Goal: Task Accomplishment & Management: Manage account settings

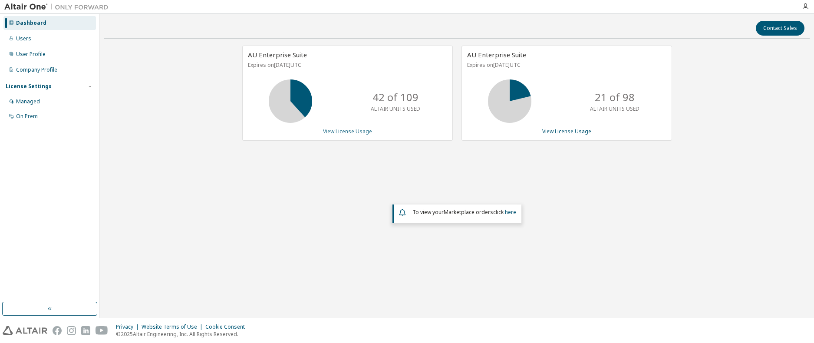
click at [343, 131] on link "View License Usage" at bounding box center [347, 131] width 49 height 7
drag, startPoint x: 633, startPoint y: 97, endPoint x: 624, endPoint y: 98, distance: 9.6
click at [624, 98] on p "21 of 98" at bounding box center [615, 97] width 40 height 15
click at [40, 40] on div "Users" at bounding box center [49, 39] width 92 height 14
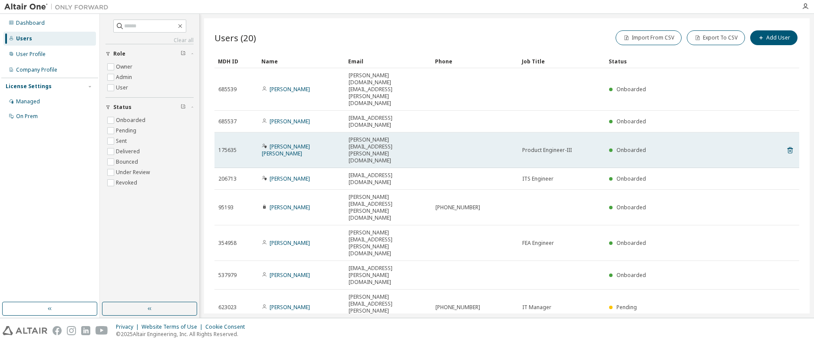
click at [376, 136] on span "vinoth.kumar.janakiraman@hi-lex.com" at bounding box center [388, 150] width 79 height 28
click at [790, 145] on icon at bounding box center [790, 150] width 8 height 10
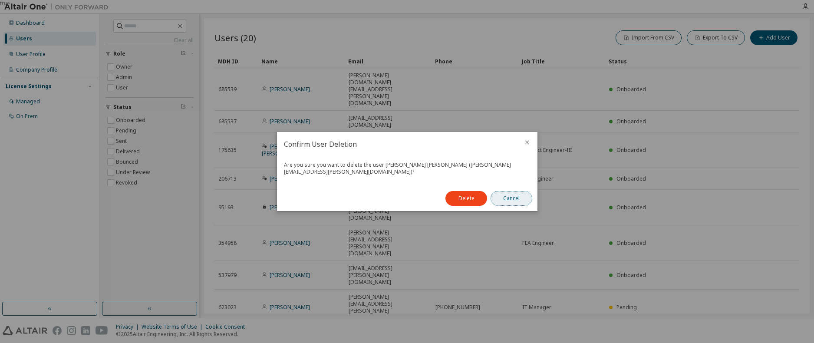
click at [522, 198] on button "Cancel" at bounding box center [512, 198] width 42 height 15
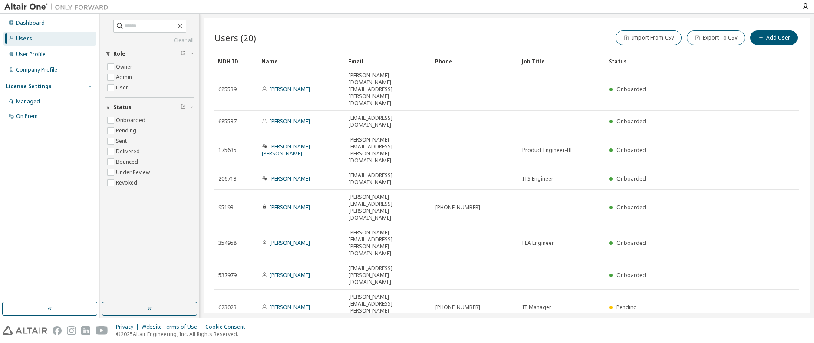
click at [88, 86] on icon "button" at bounding box center [89, 86] width 5 height 5
click at [35, 99] on div "Managed" at bounding box center [28, 101] width 24 height 7
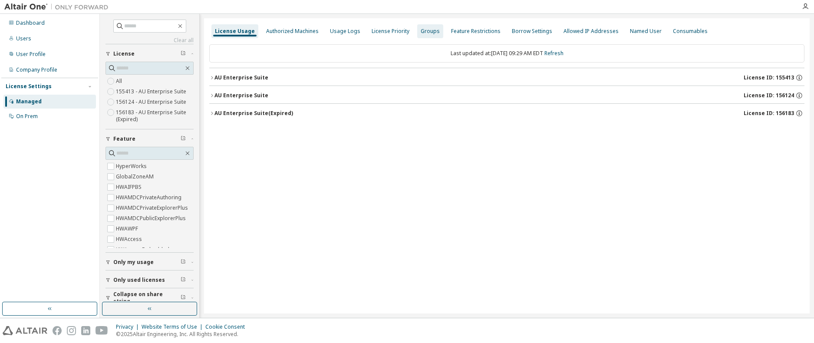
click at [421, 30] on div "Groups" at bounding box center [430, 31] width 19 height 7
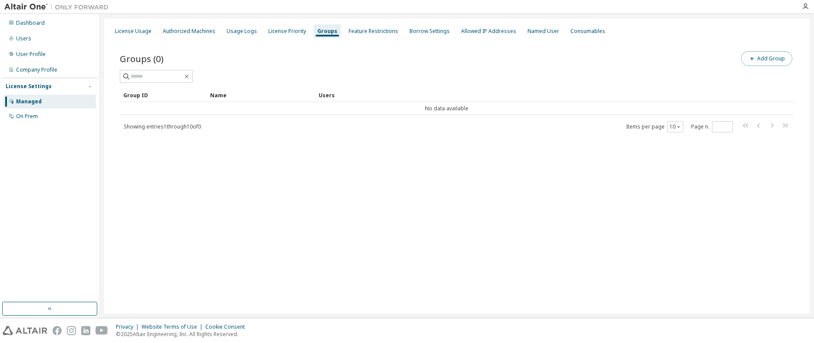
click at [753, 59] on icon "button" at bounding box center [751, 58] width 3 height 3
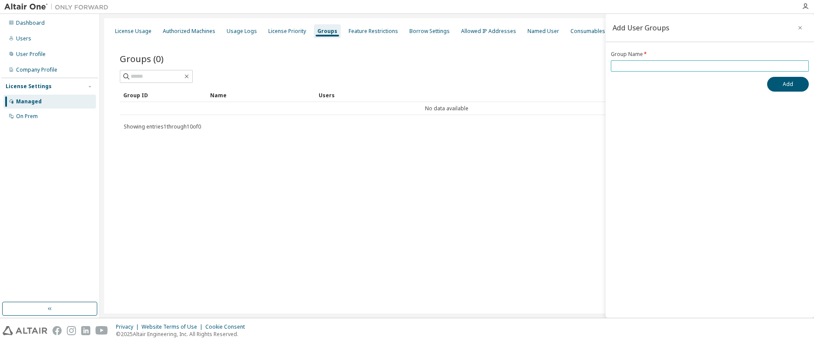
click at [631, 69] on input "text" at bounding box center [710, 66] width 194 height 7
click at [640, 67] on input "***" at bounding box center [710, 66] width 194 height 7
click at [665, 125] on div "Add User Groups Group Name * ******** Add" at bounding box center [710, 166] width 208 height 304
drag, startPoint x: 638, startPoint y: 66, endPoint x: 626, endPoint y: 67, distance: 11.8
click at [626, 67] on input "********" at bounding box center [710, 66] width 194 height 7
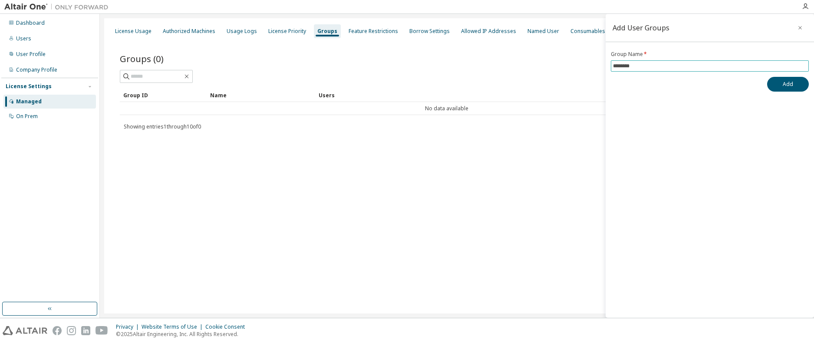
click at [637, 66] on input "********" at bounding box center [710, 66] width 194 height 7
type input "*********"
click at [783, 83] on button "Add" at bounding box center [788, 84] width 42 height 15
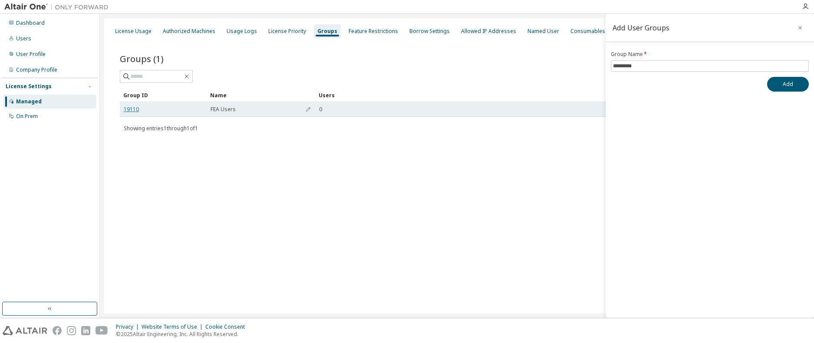
click at [134, 109] on link "19110" at bounding box center [131, 109] width 15 height 7
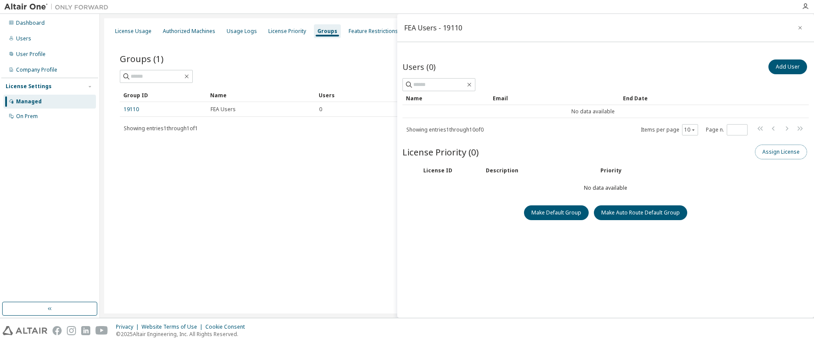
click at [775, 153] on button "Assign License" at bounding box center [781, 152] width 52 height 15
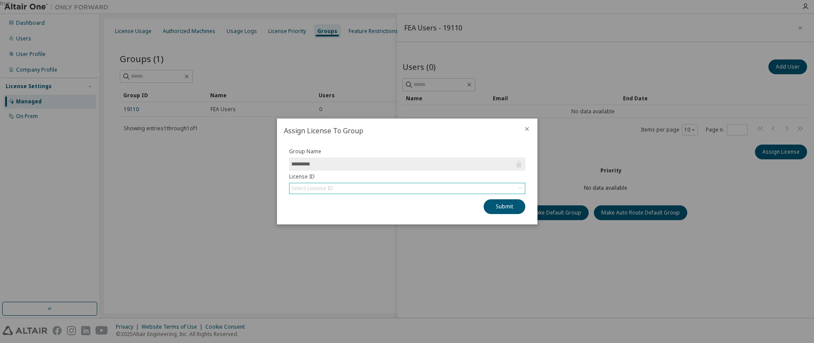
click at [392, 186] on div "Select License ID" at bounding box center [407, 188] width 235 height 10
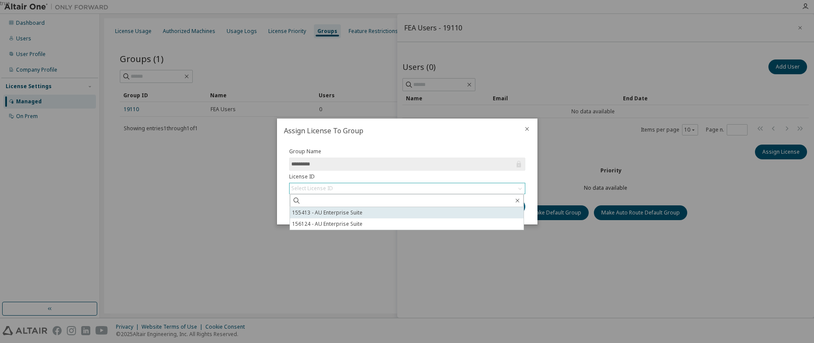
click at [335, 212] on li "155413 - AU Enterprise Suite" at bounding box center [407, 212] width 234 height 11
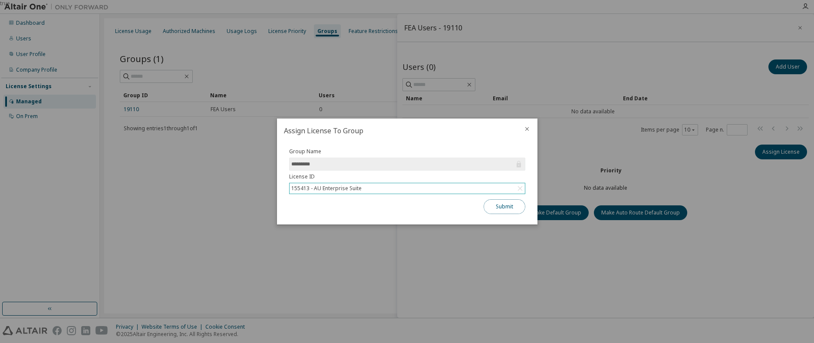
click at [502, 209] on button "Submit" at bounding box center [505, 206] width 42 height 15
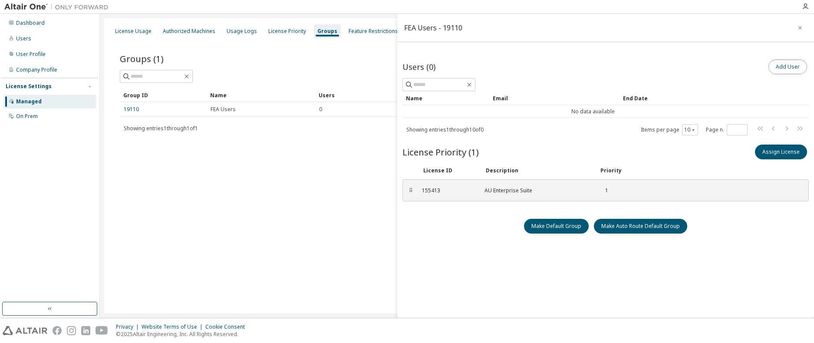
click at [772, 65] on button "Add User" at bounding box center [788, 66] width 39 height 15
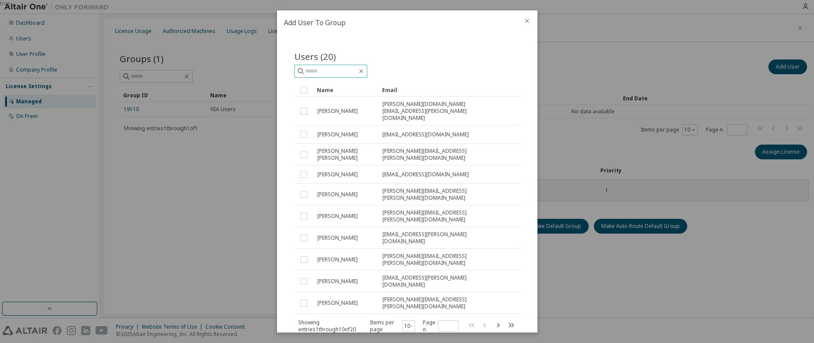
click at [317, 70] on input "text" at bounding box center [331, 71] width 52 height 9
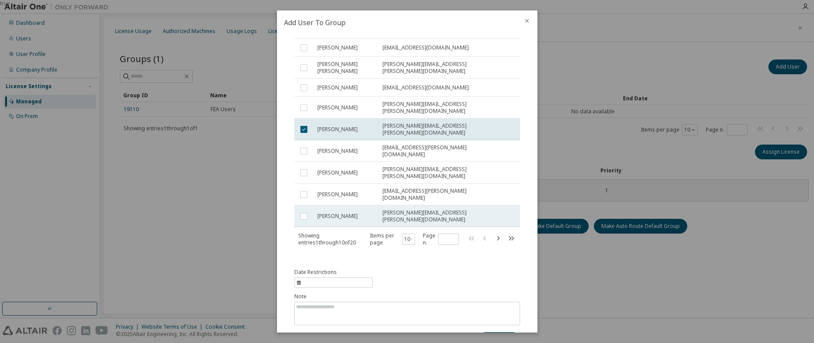
scroll to position [43, 0]
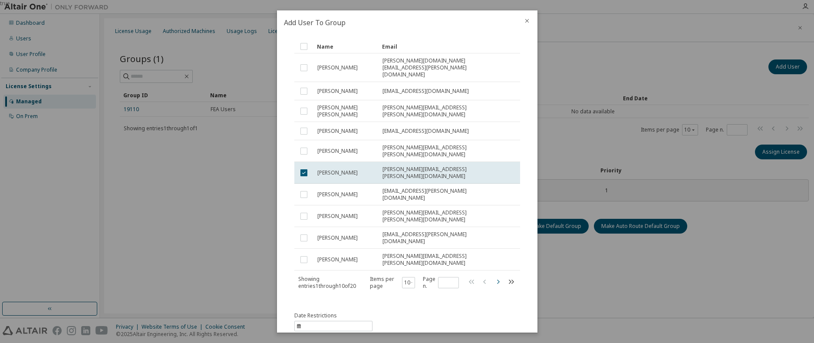
click at [497, 279] on icon "button" at bounding box center [498, 281] width 3 height 4
type input "*"
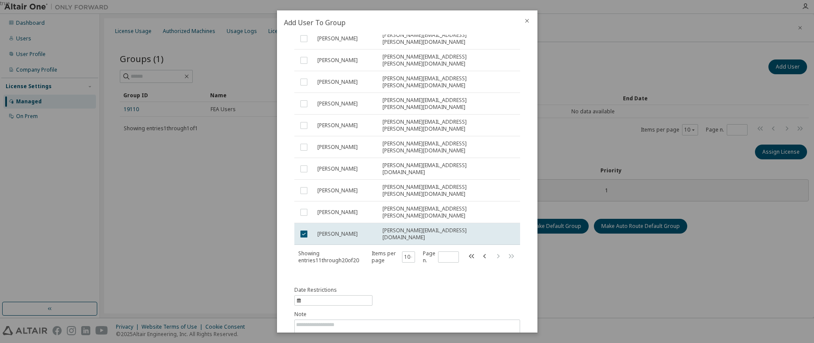
scroll to position [77, 0]
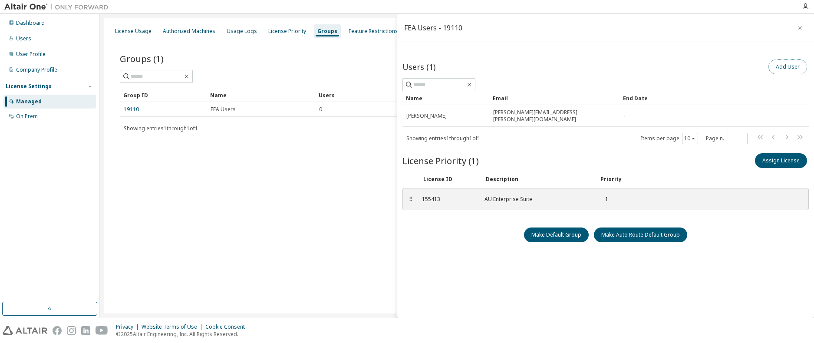
click at [779, 66] on button "Add User" at bounding box center [788, 66] width 39 height 15
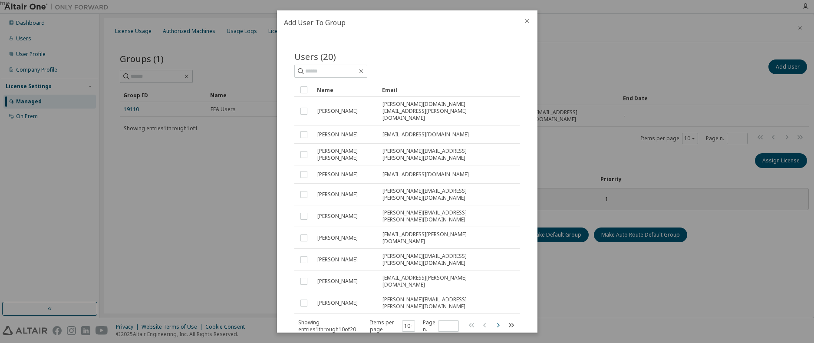
click at [494, 320] on icon "button" at bounding box center [498, 325] width 10 height 10
type input "*"
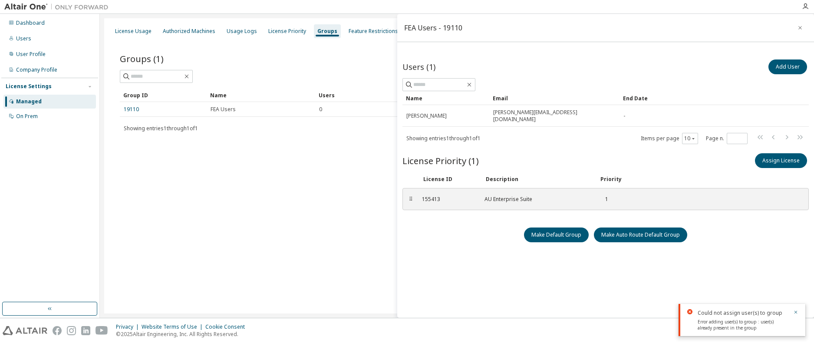
click at [467, 249] on div "Users (1) Add User Clear Load Save Save As Field Operator Value Select filter S…" at bounding box center [606, 195] width 406 height 274
click at [782, 63] on button "Add User" at bounding box center [788, 66] width 39 height 15
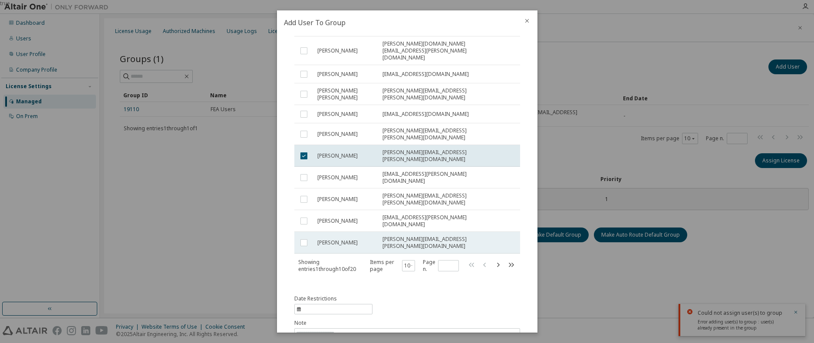
scroll to position [87, 0]
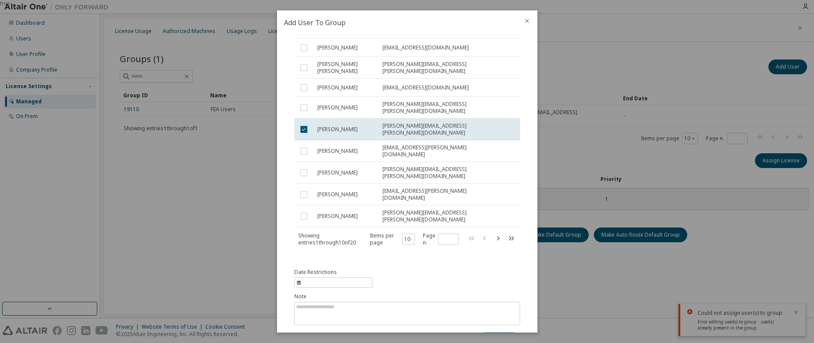
click at [499, 332] on button "Submit" at bounding box center [500, 339] width 42 height 15
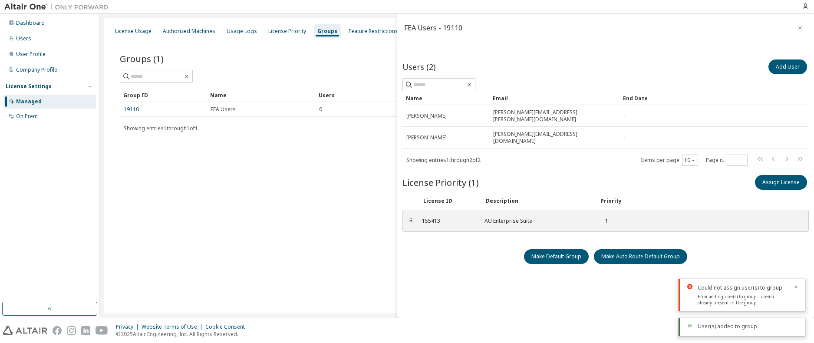
click at [449, 277] on div "Users (2) Add User Clear Load Save Save As Field Operator Value Select filter S…" at bounding box center [606, 195] width 406 height 274
click at [479, 301] on div "Users (2) Add User Clear Load Save Save As Field Operator Value Select filter S…" at bounding box center [606, 195] width 406 height 274
click at [441, 279] on div "Users (2) Add User Clear Load Save Save As Field Operator Value Select filter S…" at bounding box center [606, 195] width 406 height 274
click at [799, 29] on icon "button" at bounding box center [800, 27] width 3 height 3
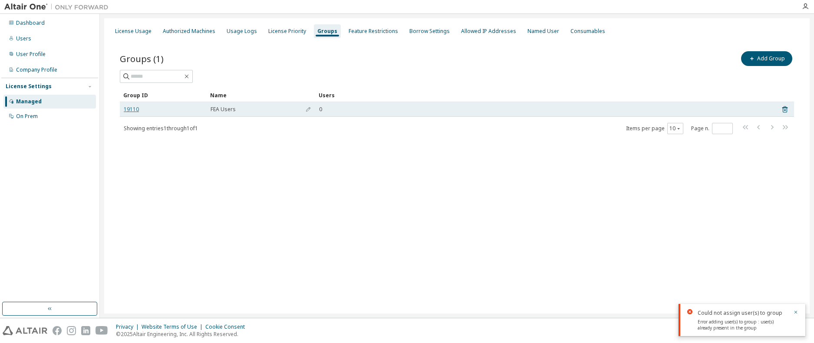
click at [127, 108] on link "19110" at bounding box center [131, 109] width 15 height 7
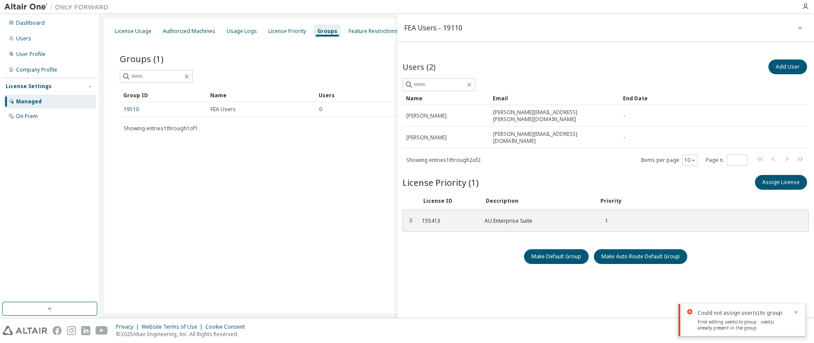
click at [797, 25] on icon "button" at bounding box center [800, 27] width 6 height 7
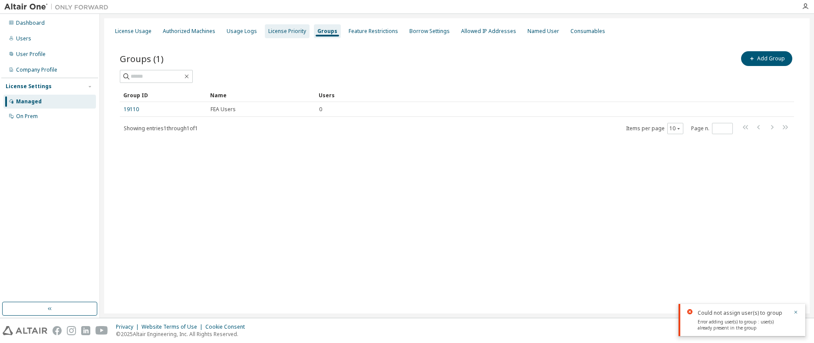
click at [282, 27] on div "License Priority" at bounding box center [287, 31] width 45 height 14
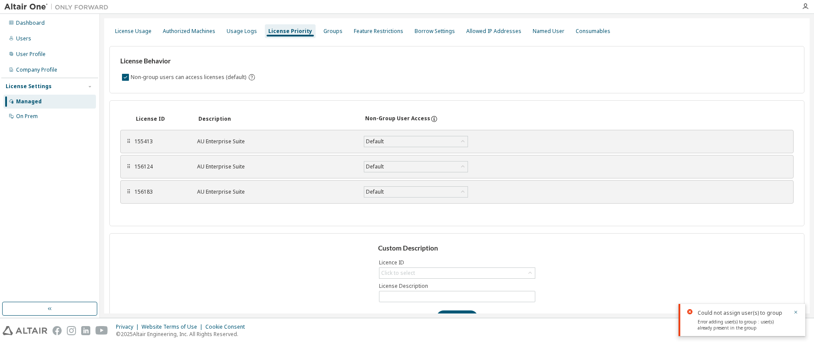
scroll to position [28, 0]
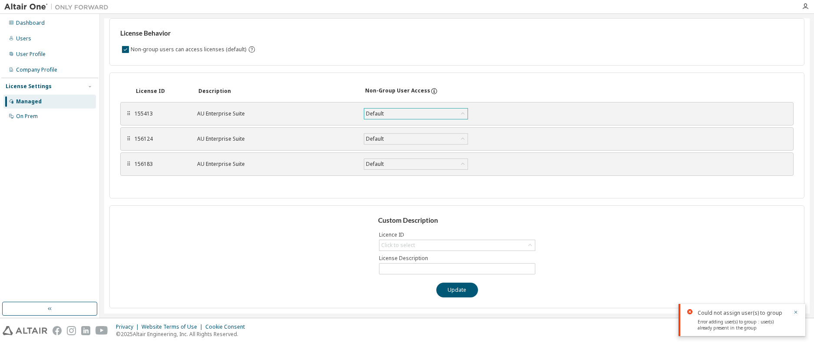
click at [447, 115] on div "Default" at bounding box center [415, 114] width 103 height 10
click at [431, 145] on li "False" at bounding box center [416, 147] width 102 height 11
click at [584, 116] on div "⠿ 155413 AU Enterprise Suite False Save" at bounding box center [456, 113] width 673 height 23
click at [500, 112] on button "Save" at bounding box center [500, 113] width 42 height 15
click at [460, 140] on icon at bounding box center [463, 139] width 9 height 9
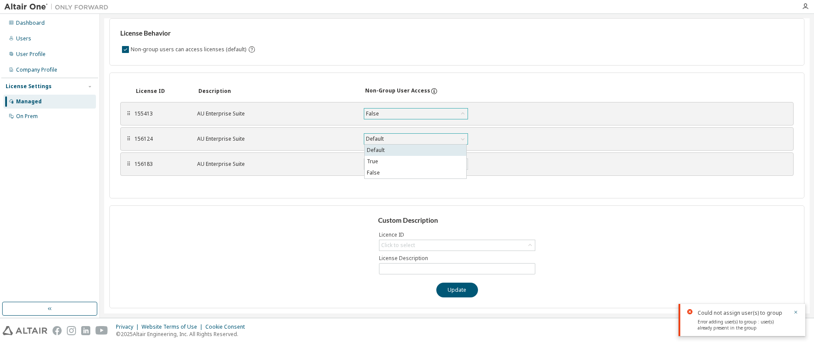
click at [403, 150] on li "Default" at bounding box center [416, 150] width 102 height 11
click at [311, 235] on div "Custom Description Licence ID Click to select License Description Update" at bounding box center [456, 256] width 695 height 103
click at [796, 313] on icon "button" at bounding box center [795, 312] width 5 height 5
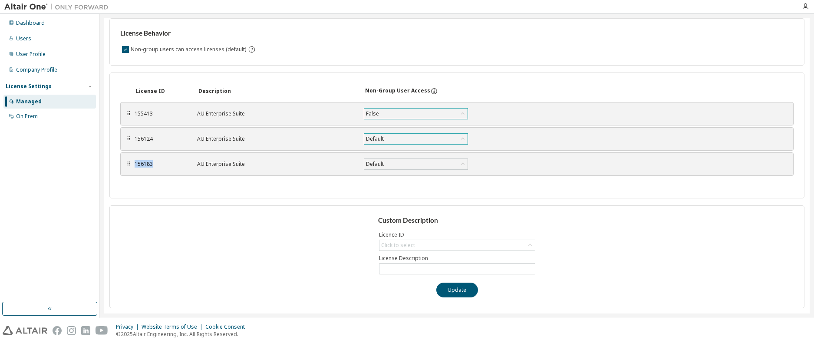
drag, startPoint x: 135, startPoint y: 163, endPoint x: 157, endPoint y: 164, distance: 22.2
click at [157, 164] on div "156183" at bounding box center [161, 164] width 52 height 7
click at [263, 195] on div "License ID Description Non-Group User Access ⠿ 155413 AU Enterprise Suite False…" at bounding box center [456, 136] width 695 height 126
click at [370, 29] on div "License Behavior Non-group users can access licenses (default)" at bounding box center [456, 41] width 695 height 47
click at [319, 46] on div "Non-group users can access licenses (default)" at bounding box center [456, 49] width 673 height 10
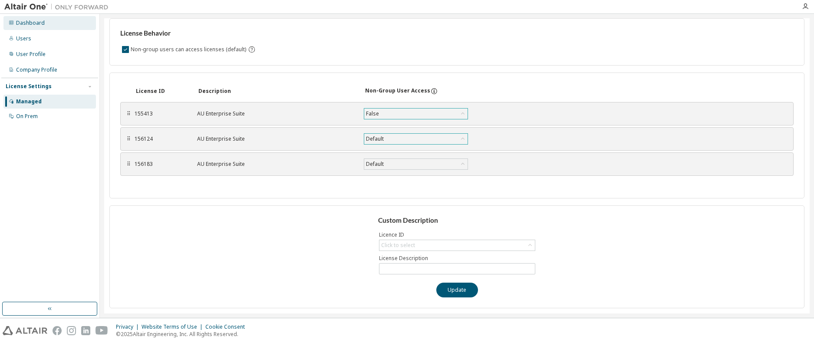
click at [27, 23] on div "Dashboard" at bounding box center [30, 23] width 29 height 7
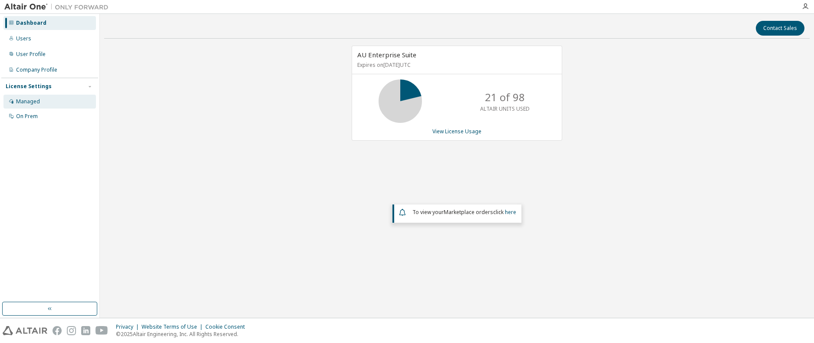
click at [43, 101] on div "Managed" at bounding box center [49, 102] width 92 height 14
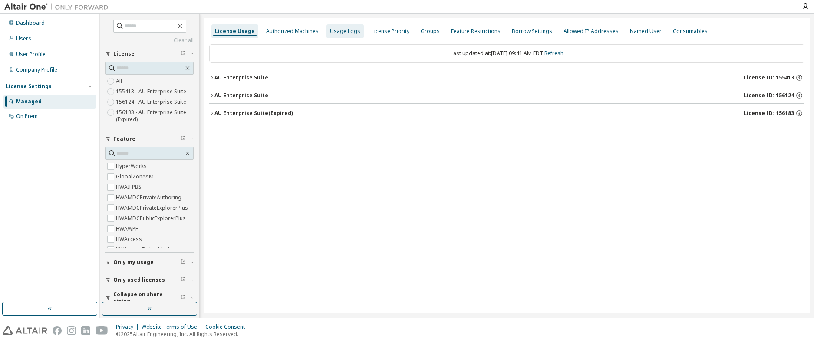
click at [337, 30] on div "Usage Logs" at bounding box center [345, 31] width 30 height 7
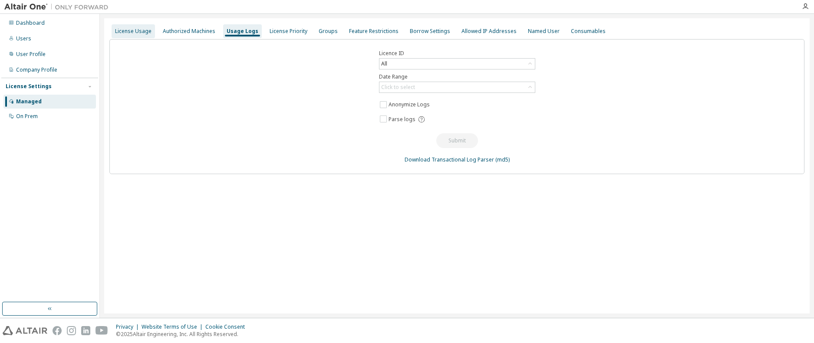
click at [131, 28] on div "License Usage" at bounding box center [133, 31] width 36 height 7
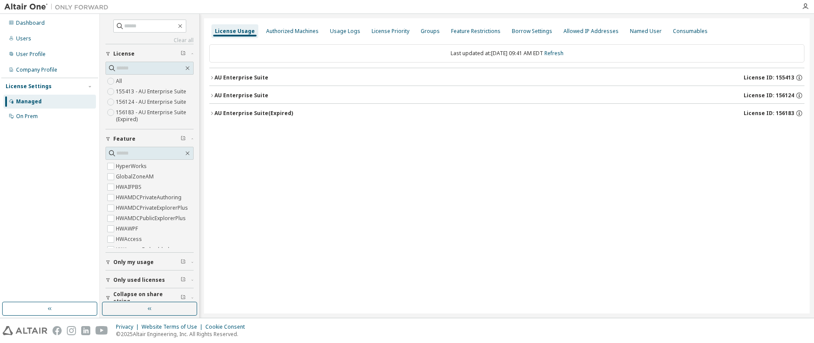
click at [212, 77] on icon "button" at bounding box center [212, 77] width 2 height 3
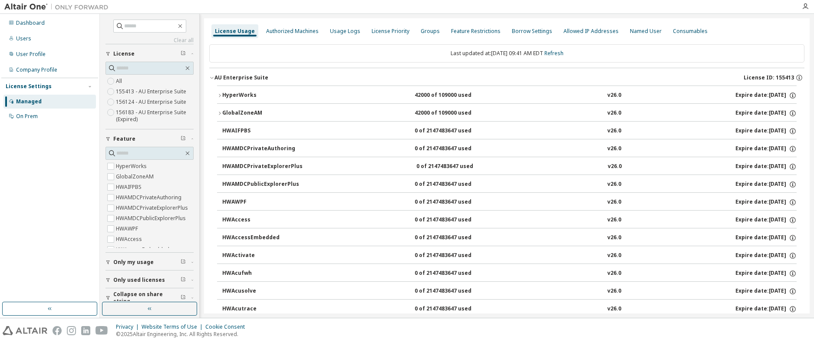
click at [221, 94] on icon "button" at bounding box center [219, 95] width 5 height 5
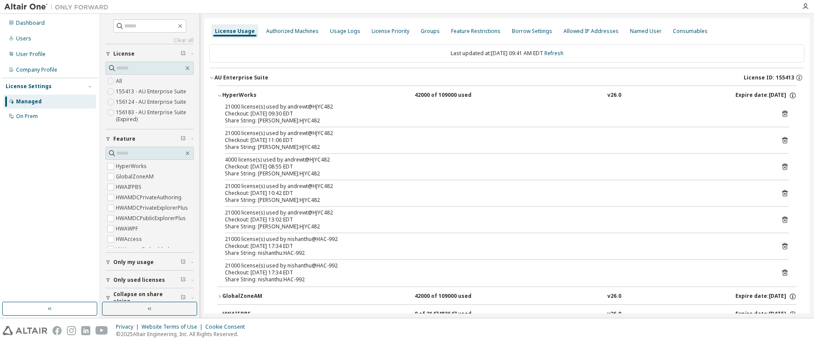
click at [220, 96] on icon "button" at bounding box center [219, 95] width 5 height 5
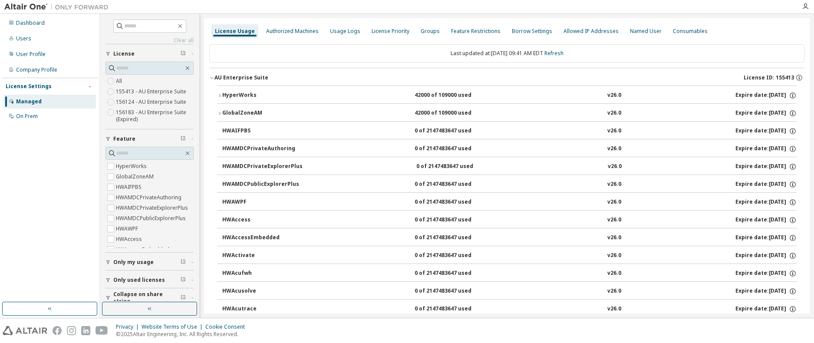
click at [241, 95] on div "HyperWorks" at bounding box center [261, 96] width 78 height 8
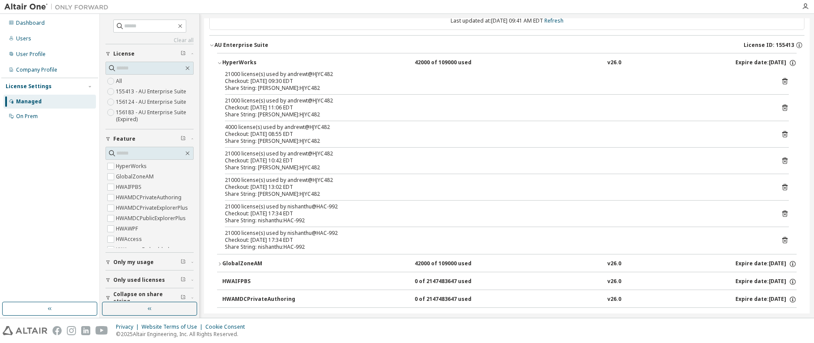
scroll to position [43, 0]
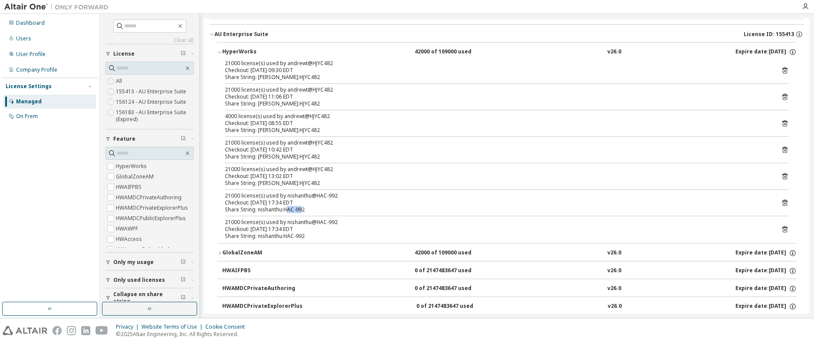
drag, startPoint x: 303, startPoint y: 211, endPoint x: 289, endPoint y: 209, distance: 13.6
click at [289, 209] on div "Share String: nishanthu:HAC-992" at bounding box center [496, 209] width 543 height 7
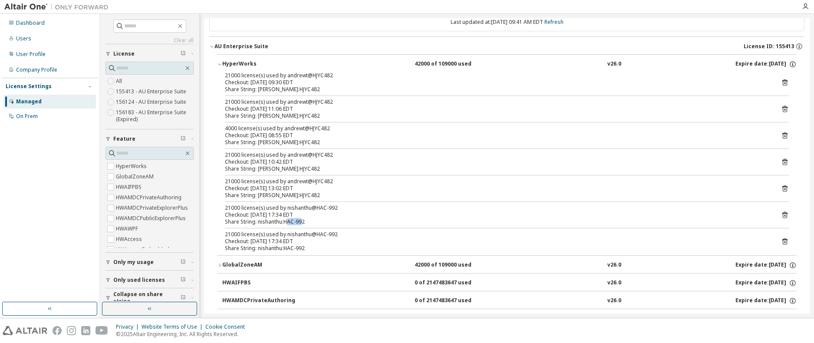
scroll to position [0, 0]
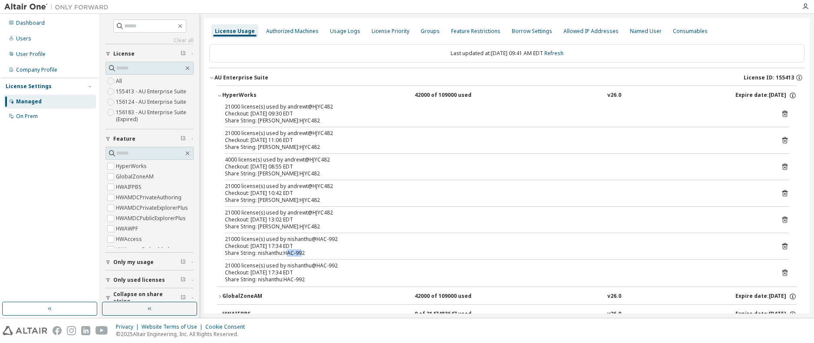
click at [221, 93] on icon "button" at bounding box center [219, 95] width 5 height 5
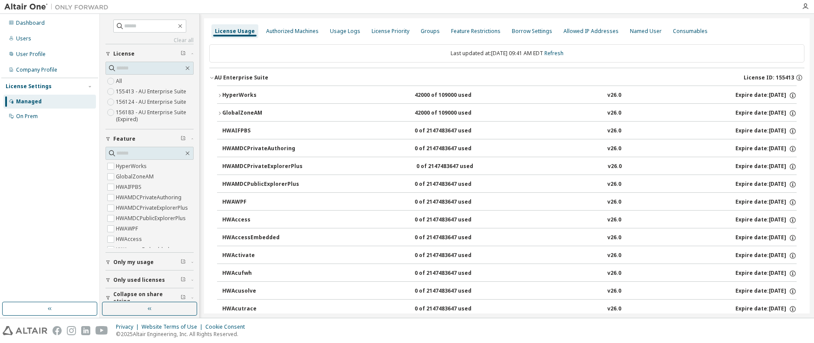
click at [215, 77] on div "AU Enterprise Suite" at bounding box center [242, 77] width 54 height 7
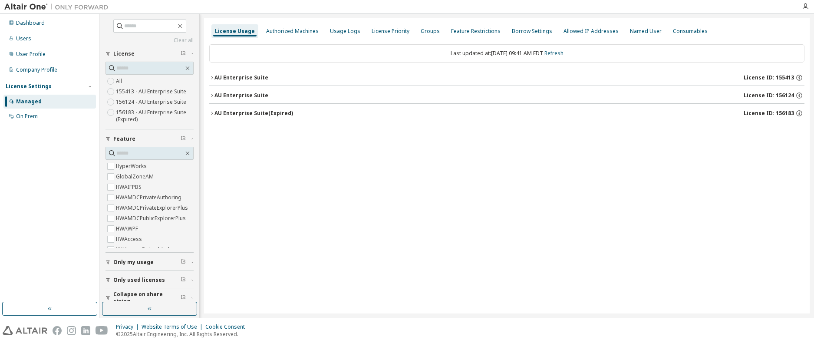
click at [213, 96] on icon "button" at bounding box center [211, 95] width 5 height 5
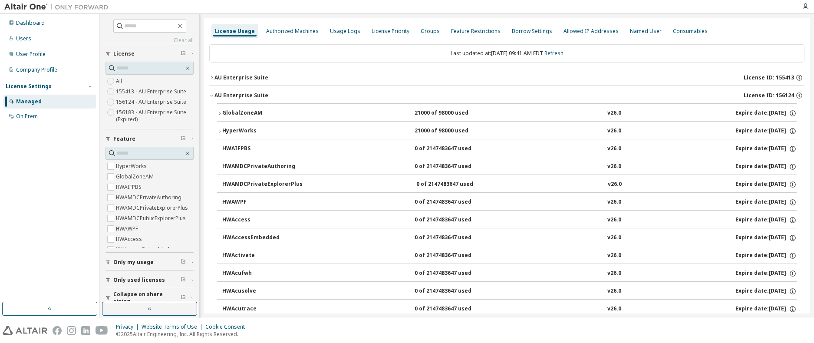
click at [246, 112] on div "GlobalZoneAM" at bounding box center [261, 113] width 78 height 8
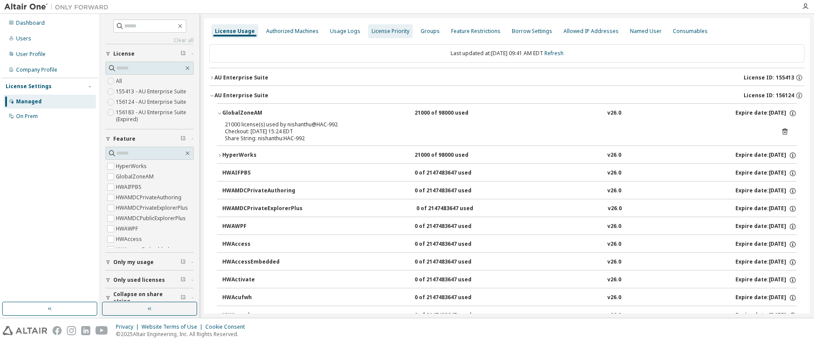
click at [387, 35] on div "License Priority" at bounding box center [390, 31] width 45 height 14
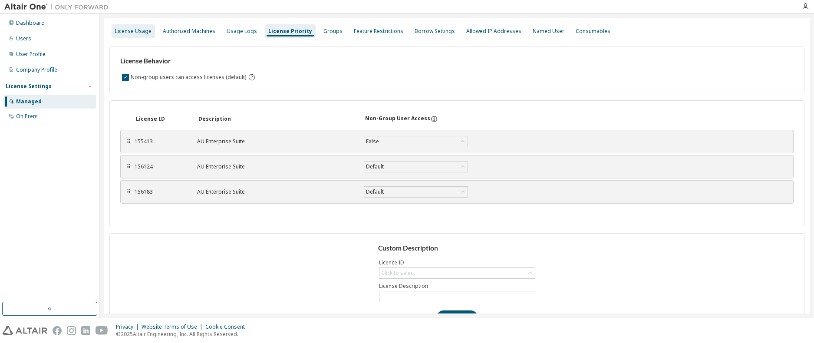
click at [133, 30] on div "License Usage" at bounding box center [133, 31] width 36 height 7
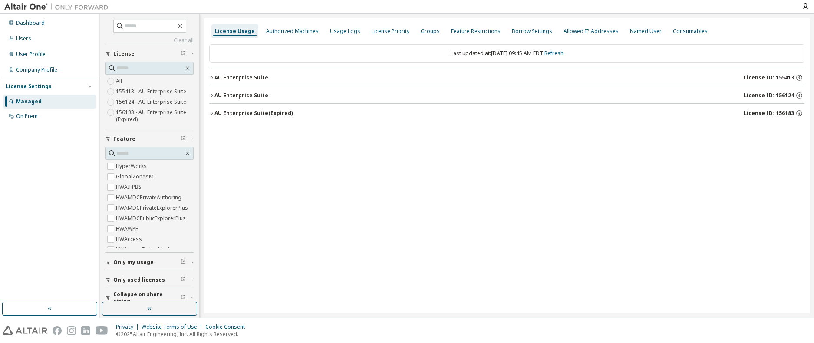
click at [217, 76] on div "AU Enterprise Suite" at bounding box center [242, 77] width 54 height 7
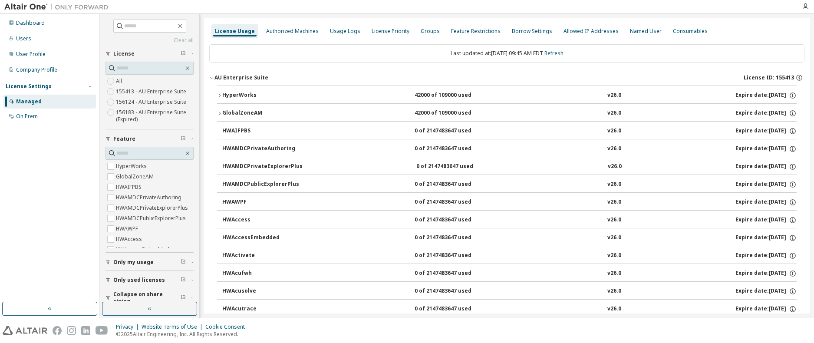
click at [213, 77] on icon "button" at bounding box center [211, 77] width 5 height 5
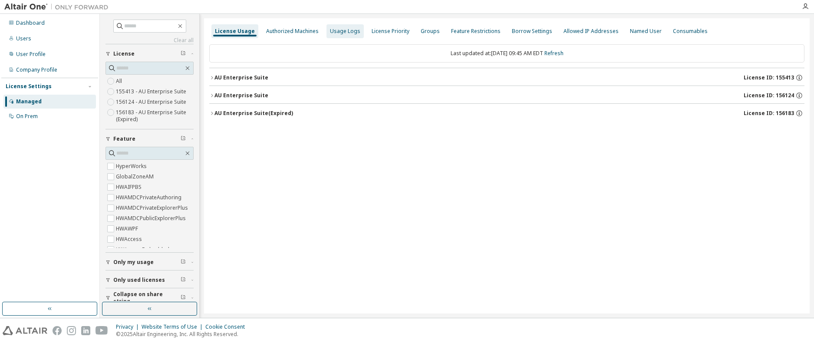
click at [347, 29] on div "Usage Logs" at bounding box center [345, 31] width 30 height 7
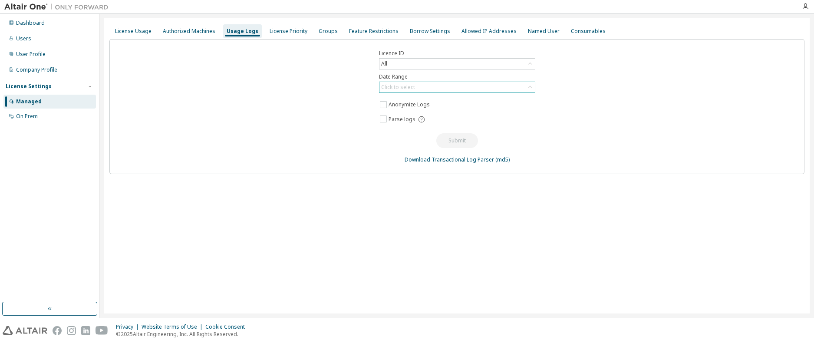
click at [428, 86] on div "Click to select" at bounding box center [457, 87] width 155 height 10
click at [405, 59] on div "All" at bounding box center [457, 64] width 155 height 10
click at [326, 77] on div "Licence ID All All 142564 - AMDC Public DB ExplorerPlus (Named User) (Expired) …" at bounding box center [456, 106] width 695 height 135
click at [400, 86] on div "Click to select" at bounding box center [398, 87] width 34 height 7
click at [421, 113] on li "Last 30 days" at bounding box center [457, 111] width 154 height 11
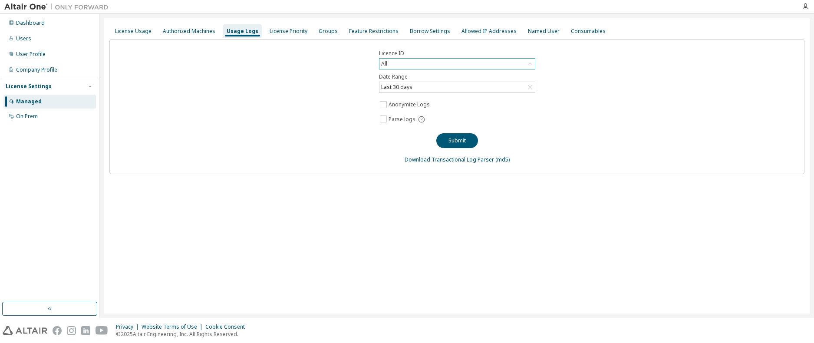
click at [439, 66] on div "All" at bounding box center [457, 64] width 155 height 10
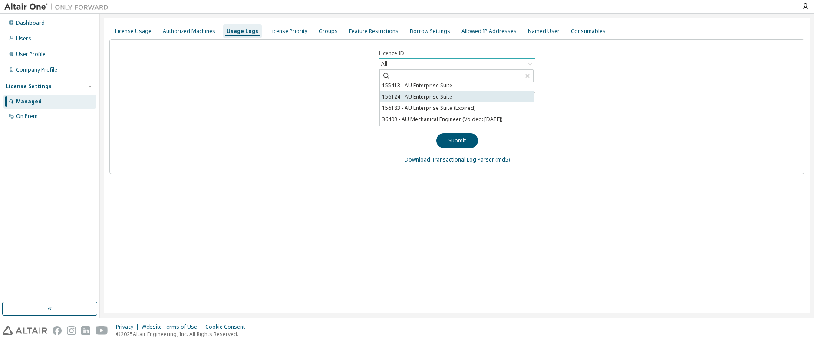
click at [432, 99] on li "156124 - AU Enterprise Suite" at bounding box center [457, 96] width 154 height 11
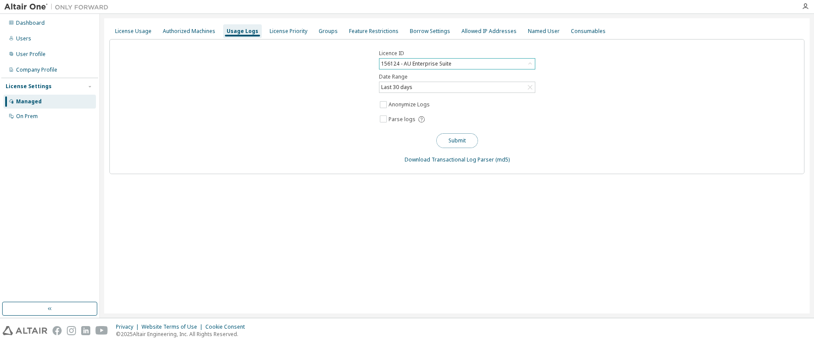
click at [462, 140] on button "Submit" at bounding box center [457, 140] width 42 height 15
click at [601, 128] on div "Licence ID 156124 - AU Enterprise Suite Date Range Last 30 days Anonymize Logs …" at bounding box center [456, 106] width 695 height 135
click at [525, 87] on div "Last 30 days" at bounding box center [457, 87] width 155 height 10
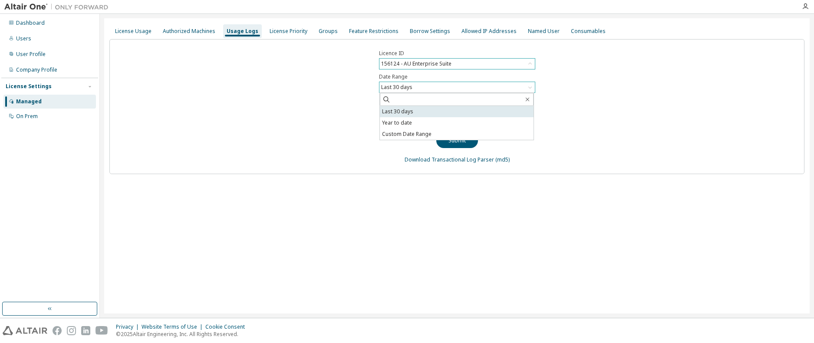
click at [512, 111] on li "Last 30 days" at bounding box center [457, 111] width 154 height 11
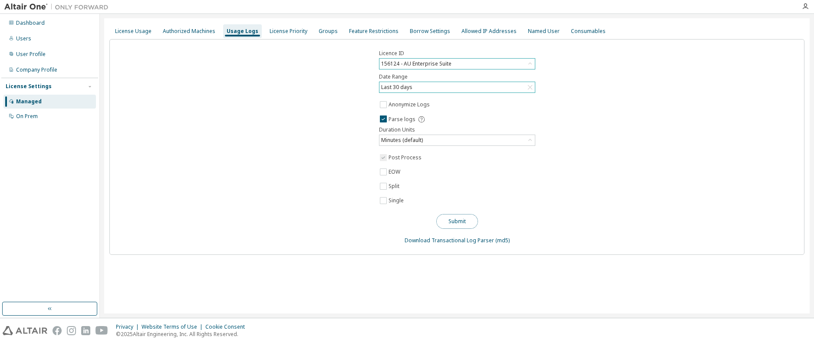
click at [458, 223] on button "Submit" at bounding box center [457, 221] width 42 height 15
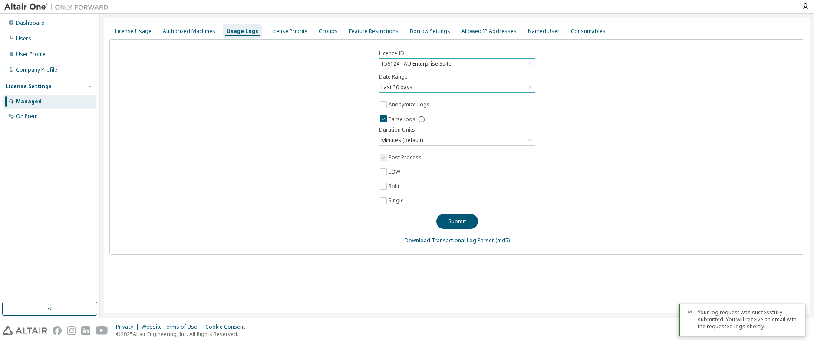
click at [636, 186] on div "Licence ID 156124 - AU Enterprise Suite Date Range Last 30 days Anonymize Logs …" at bounding box center [456, 147] width 695 height 216
click at [584, 138] on div "Licence ID 156124 - AU Enterprise Suite Date Range Last 30 days Anonymize Logs …" at bounding box center [456, 147] width 695 height 216
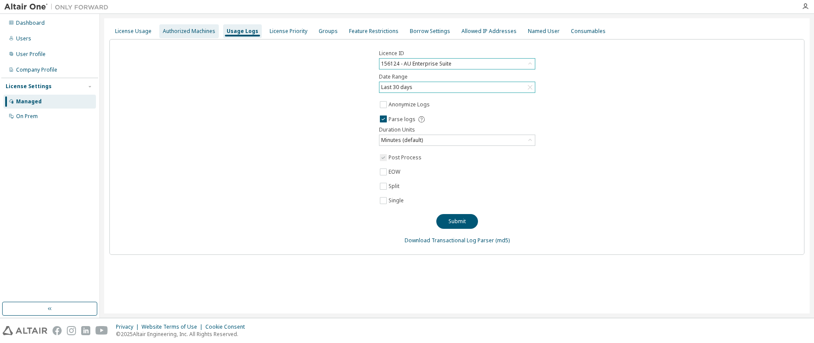
click at [175, 33] on div "Authorized Machines" at bounding box center [189, 31] width 53 height 7
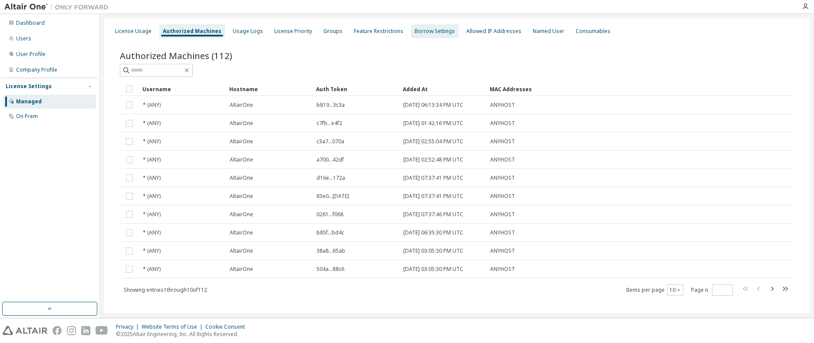
click at [419, 30] on div "Borrow Settings" at bounding box center [435, 31] width 40 height 7
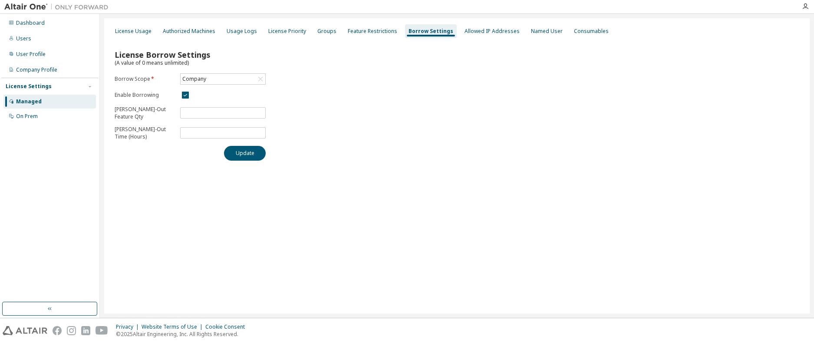
click at [318, 142] on div "License Borrow Settings (A value of 0 means unlimited) Borrow Scope * Company E…" at bounding box center [456, 102] width 695 height 127
click at [486, 33] on div "Allowed IP Addresses" at bounding box center [492, 31] width 55 height 7
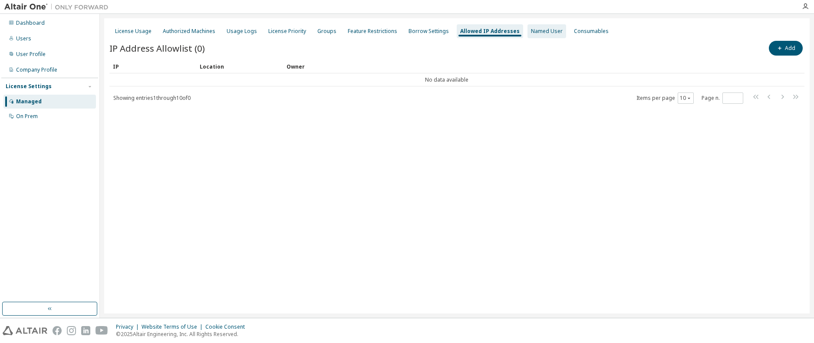
click at [538, 31] on div "Named User" at bounding box center [547, 31] width 32 height 7
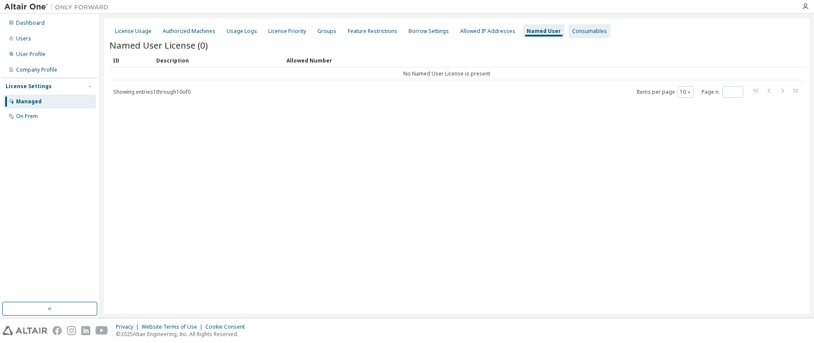
click at [574, 29] on div "Consumables" at bounding box center [589, 31] width 35 height 7
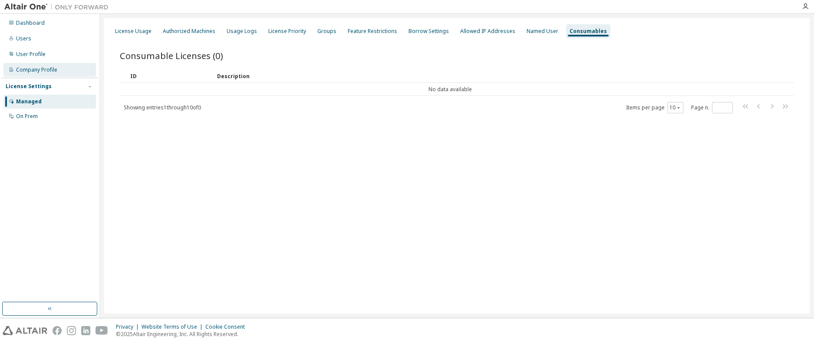
click at [47, 65] on div "Company Profile" at bounding box center [49, 70] width 92 height 14
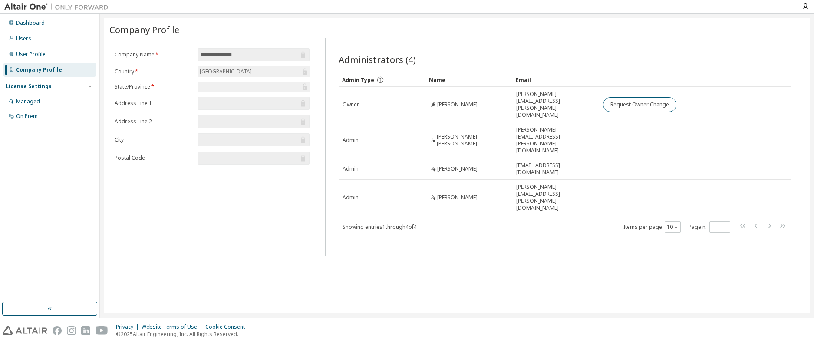
click at [437, 211] on div "Administrators (4) Clear Load Save Save As Field Operator Value Select filter S…" at bounding box center [565, 149] width 474 height 213
click at [22, 37] on div "Users" at bounding box center [23, 38] width 15 height 7
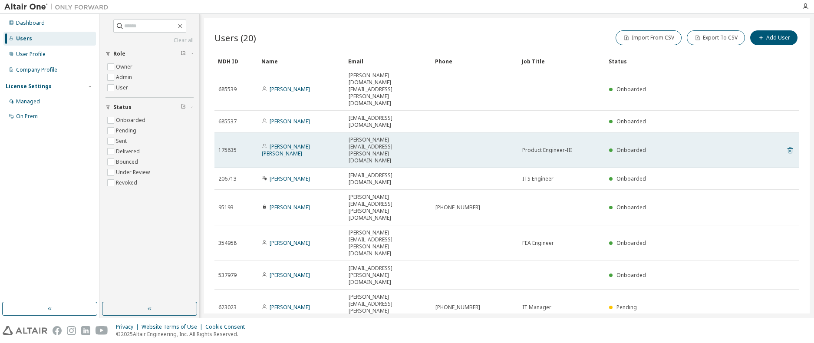
click at [791, 147] on icon at bounding box center [790, 150] width 5 height 7
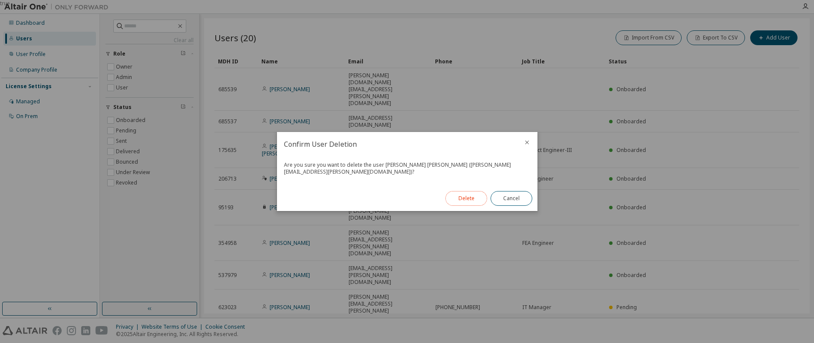
click at [464, 198] on button "Delete" at bounding box center [467, 198] width 42 height 15
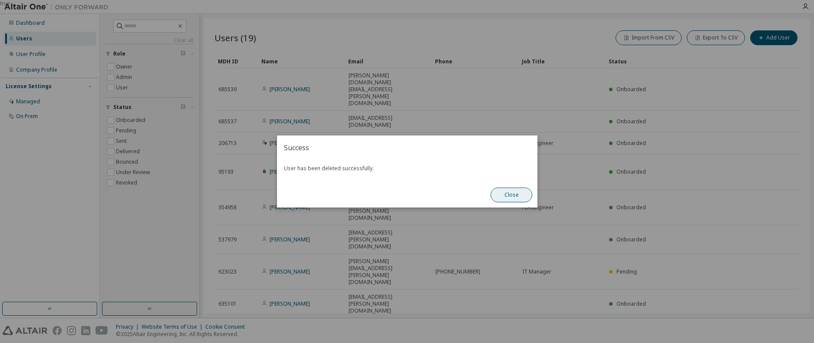
click at [518, 198] on button "Close" at bounding box center [512, 195] width 42 height 15
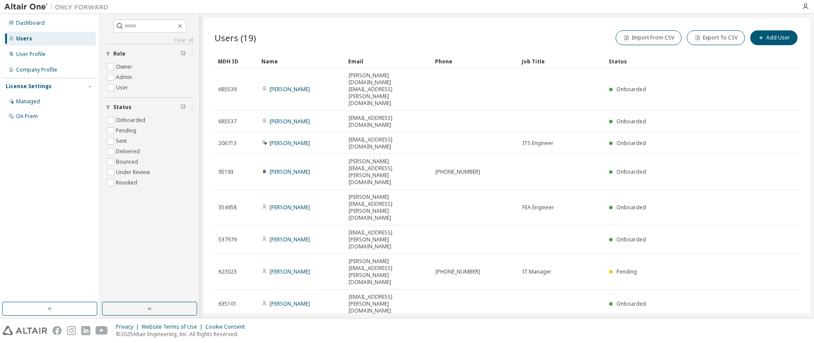
click at [434, 277] on div "Users (19) Import From CSV Export To CSV Add User Clear Load Save Save As Field…" at bounding box center [507, 165] width 606 height 295
click at [442, 284] on div "Users (19) Import From CSV Export To CSV Add User Clear Load Save Save As Field…" at bounding box center [507, 165] width 606 height 295
click at [390, 274] on div "Users (19) Import From CSV Export To CSV Add User Clear Load Save Save As Field…" at bounding box center [507, 165] width 606 height 295
click at [388, 276] on div "Users (19) Import From CSV Export To CSV Add User Clear Load Save Save As Field…" at bounding box center [507, 165] width 606 height 295
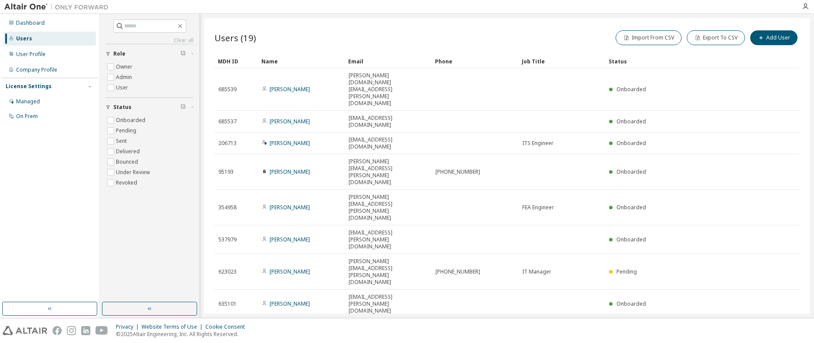
click at [388, 276] on div "Users (19) Import From CSV Export To CSV Add User Clear Load Save Save As Field…" at bounding box center [507, 165] width 606 height 295
